Goal: Task Accomplishment & Management: Manage account settings

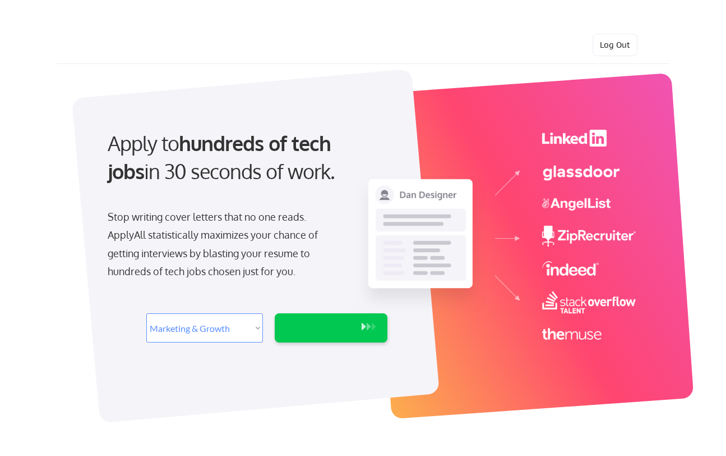
select select ""marketing___comms""
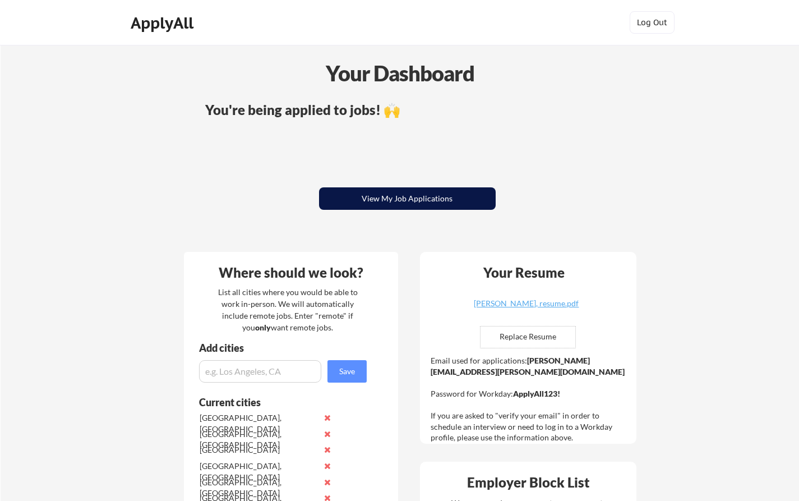
click at [410, 204] on button "View My Job Applications" at bounding box center [407, 198] width 177 height 22
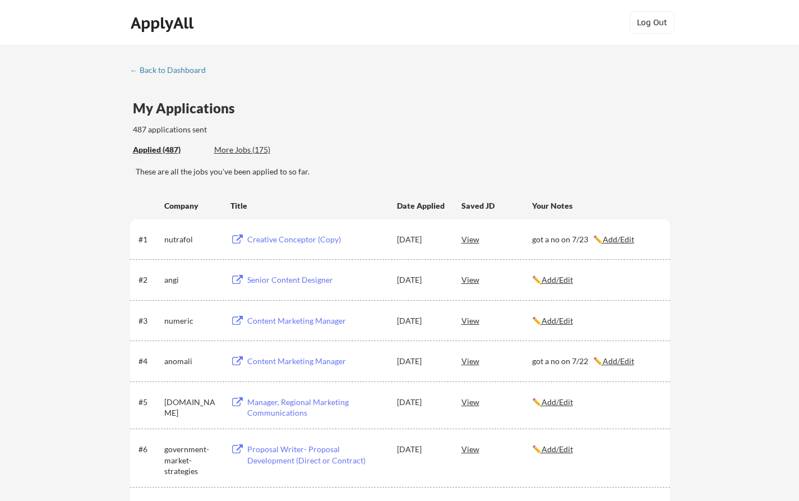
scroll to position [2616, 0]
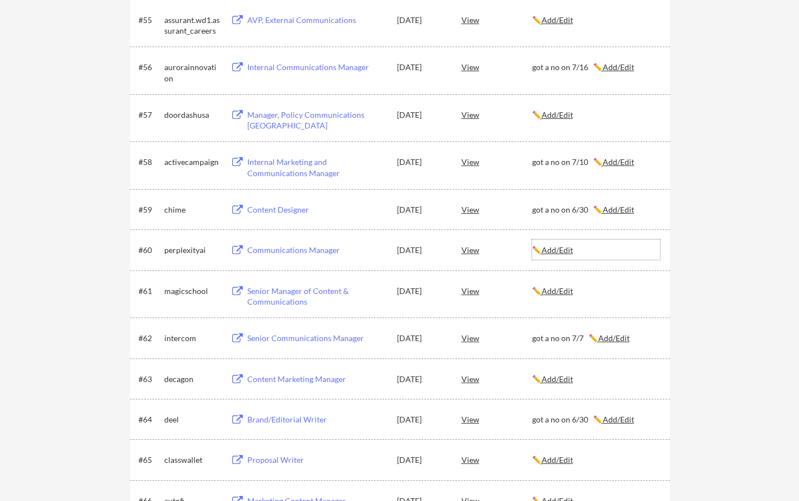
click at [565, 251] on u "Add/Edit" at bounding box center [557, 250] width 31 height 10
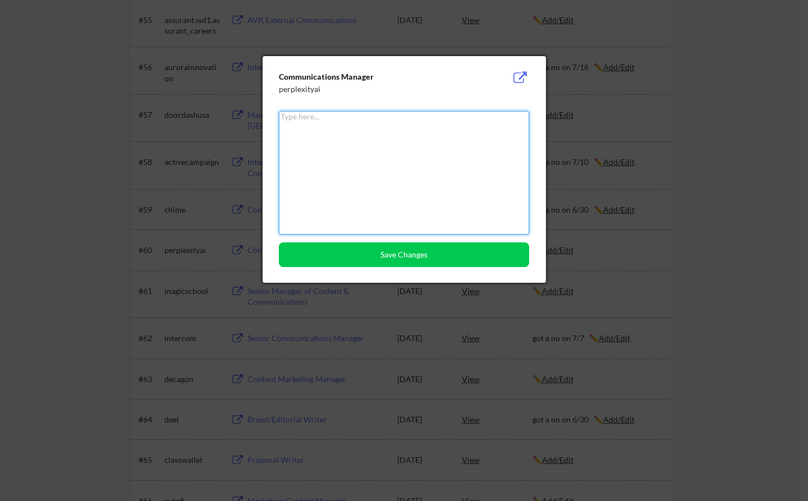
paste textarea "got a no on 8/22"
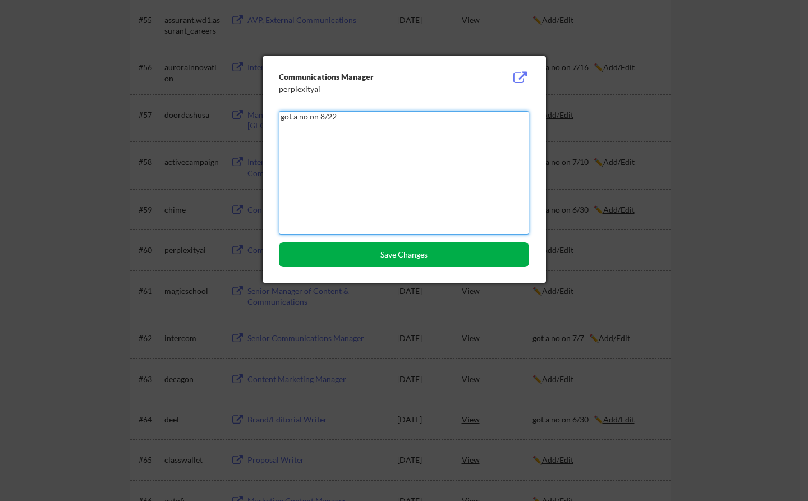
type textarea "got a no on 8/22"
click at [387, 252] on button "Save Changes" at bounding box center [404, 254] width 250 height 25
